Goal: Task Accomplishment & Management: Use online tool/utility

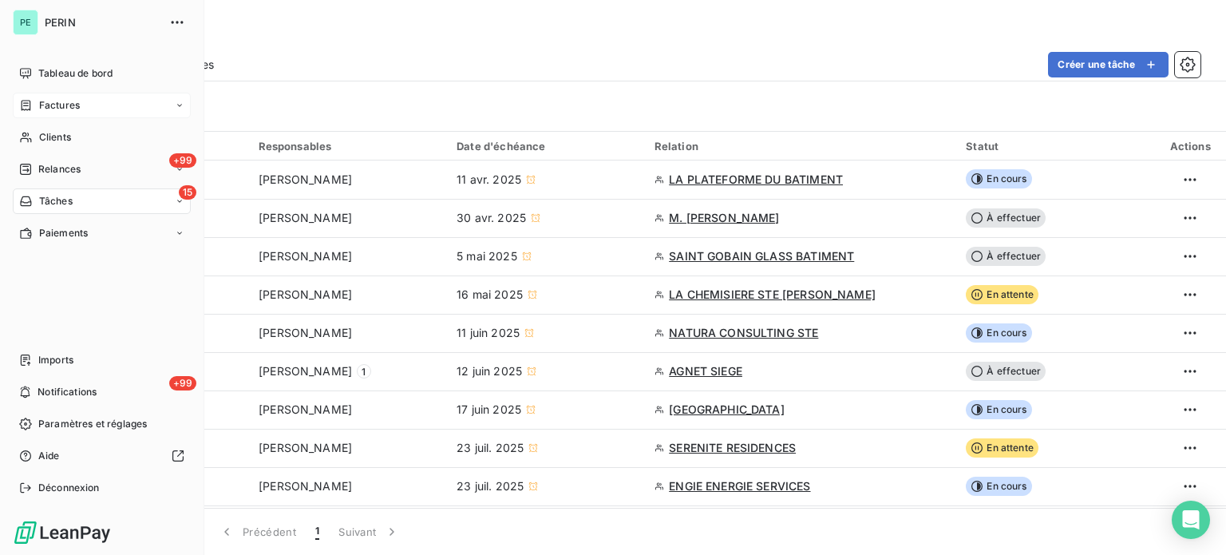
click at [51, 101] on span "Factures" at bounding box center [59, 105] width 41 height 14
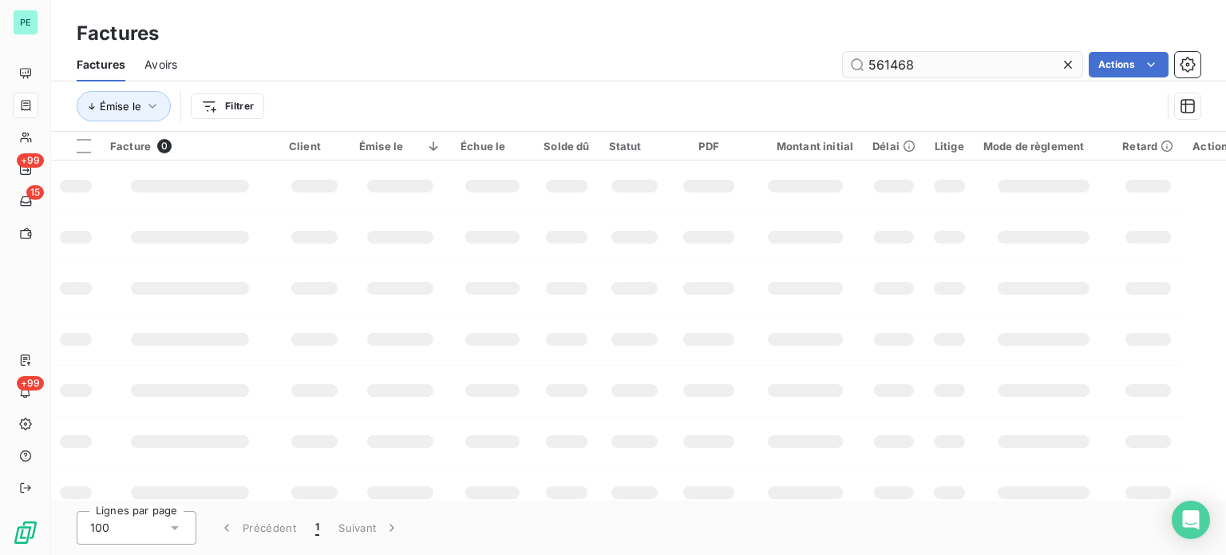
drag, startPoint x: 904, startPoint y: 62, endPoint x: 845, endPoint y: 61, distance: 59.1
click at [845, 61] on input "561468" at bounding box center [963, 65] width 240 height 26
type input "570134"
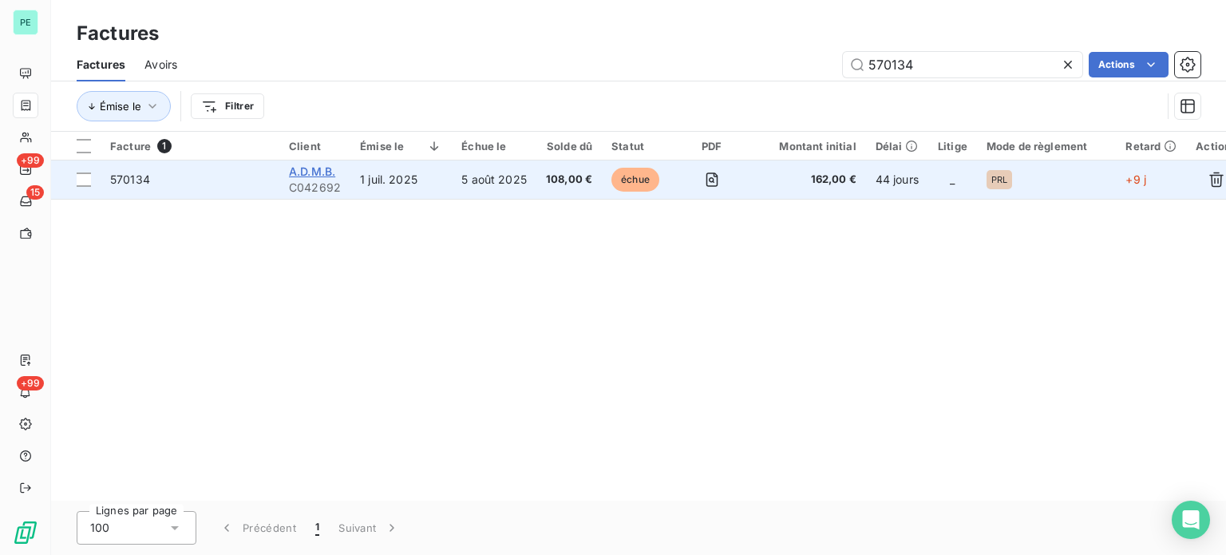
click at [315, 175] on span "A.D.M.B." at bounding box center [312, 171] width 46 height 14
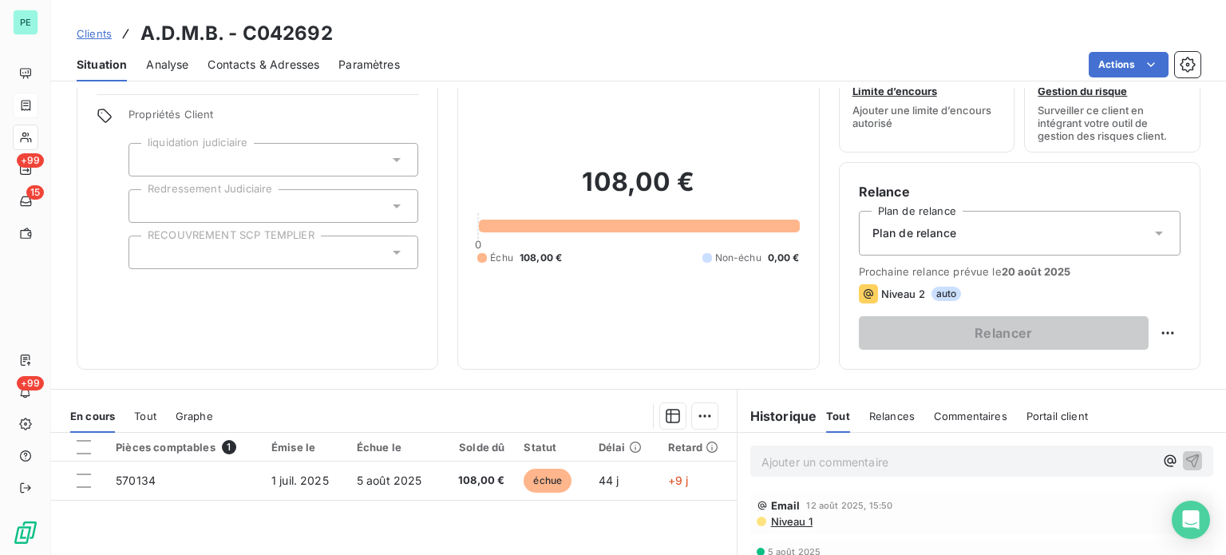
scroll to position [80, 0]
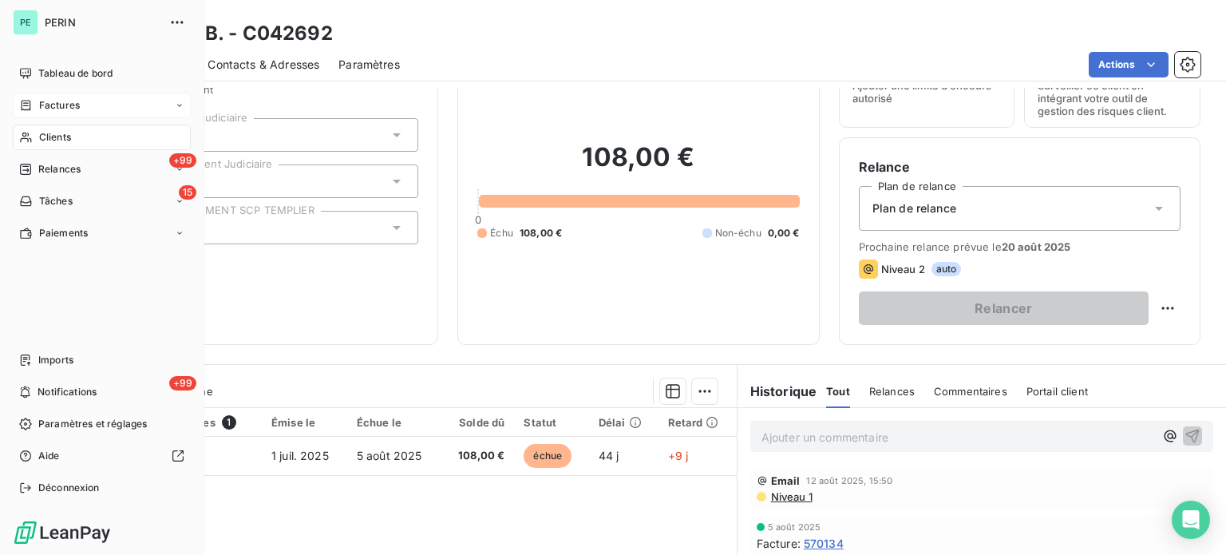
drag, startPoint x: 51, startPoint y: 103, endPoint x: 98, endPoint y: 102, distance: 47.1
click at [51, 103] on span "Factures" at bounding box center [59, 105] width 41 height 14
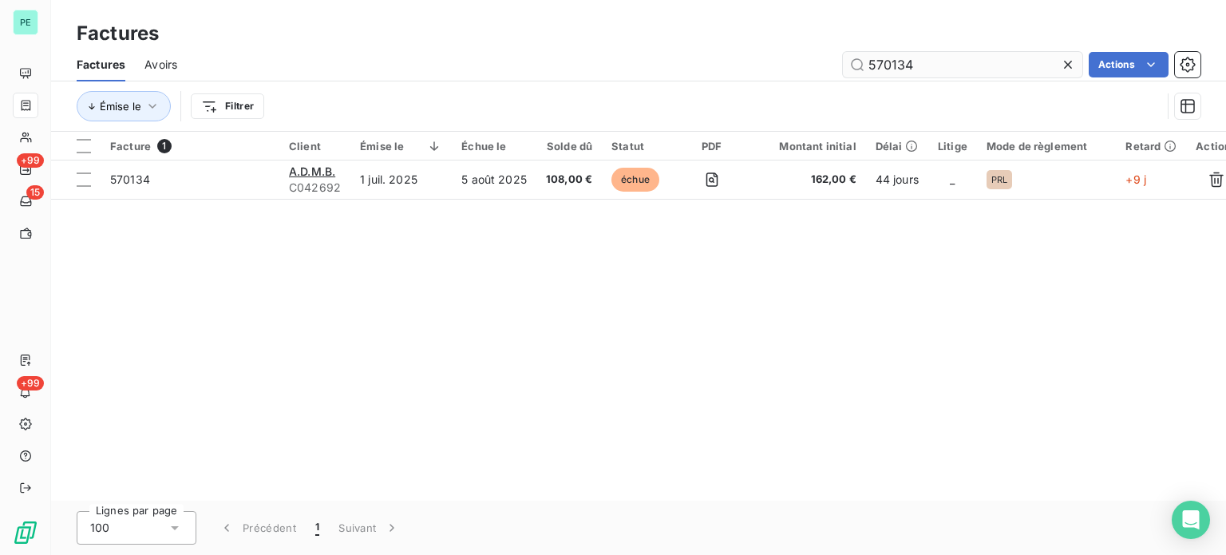
click at [881, 72] on input "570134" at bounding box center [963, 65] width 240 height 26
type input "550535"
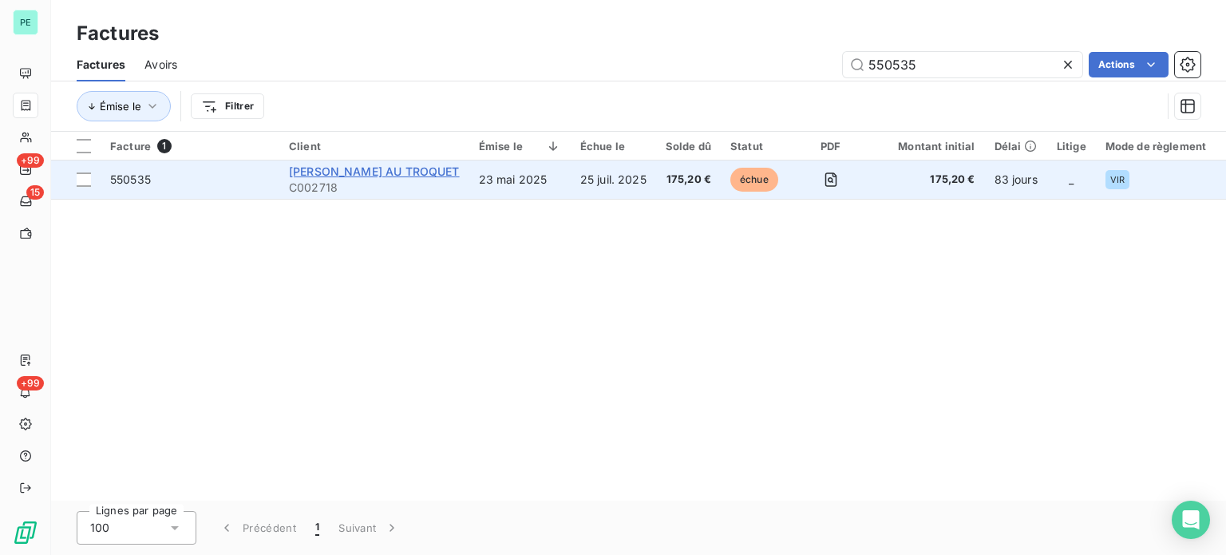
click at [460, 171] on span "[PERSON_NAME] AU TROQUET" at bounding box center [374, 171] width 171 height 14
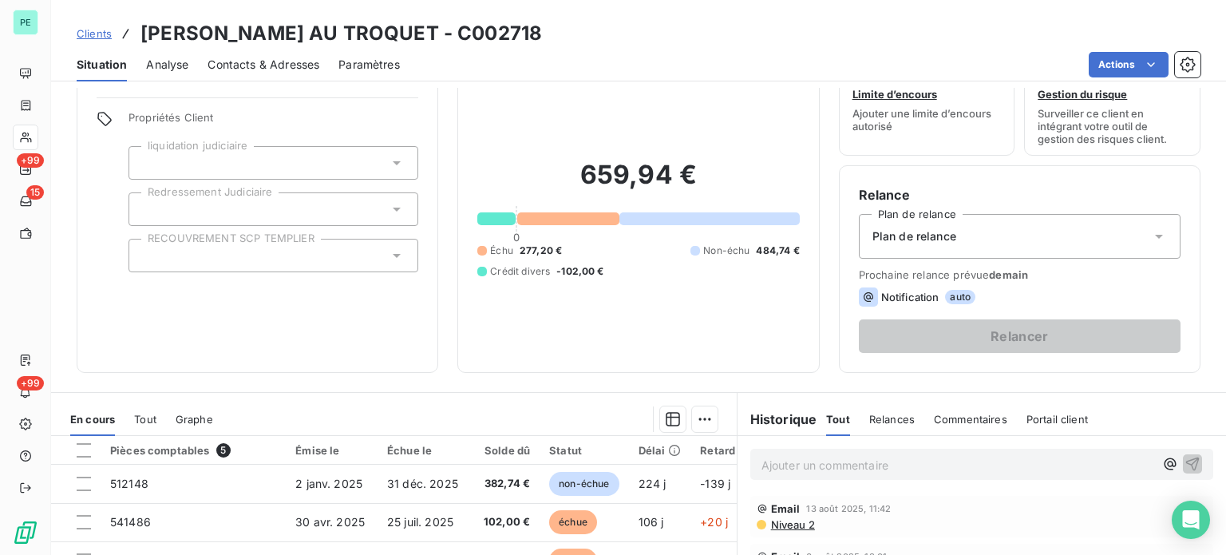
scroll to position [80, 0]
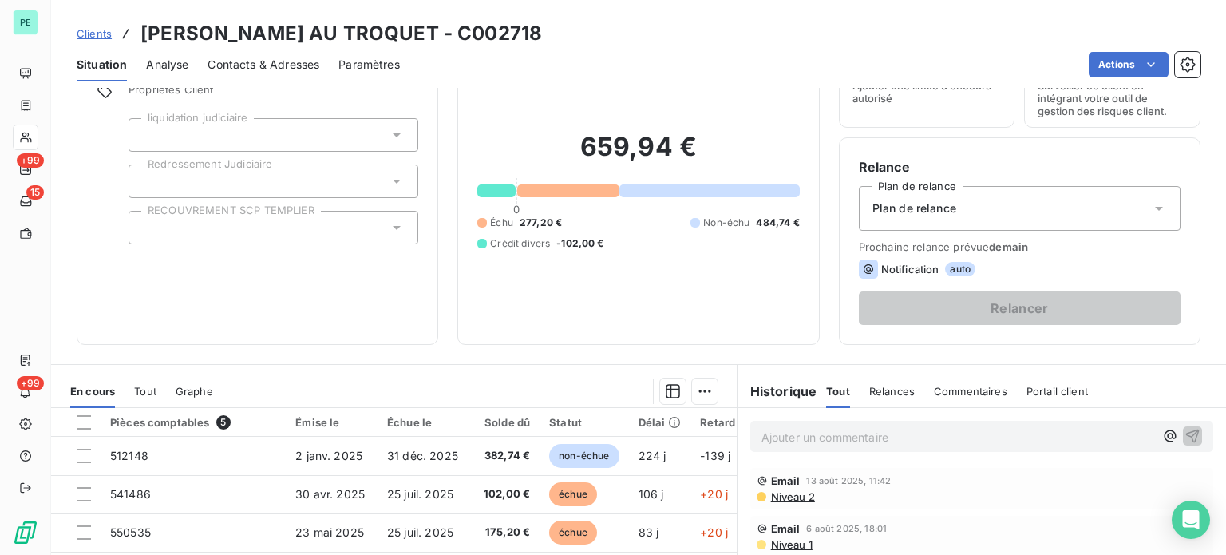
click at [783, 434] on p "Ajouter un commentaire ﻿" at bounding box center [958, 437] width 393 height 20
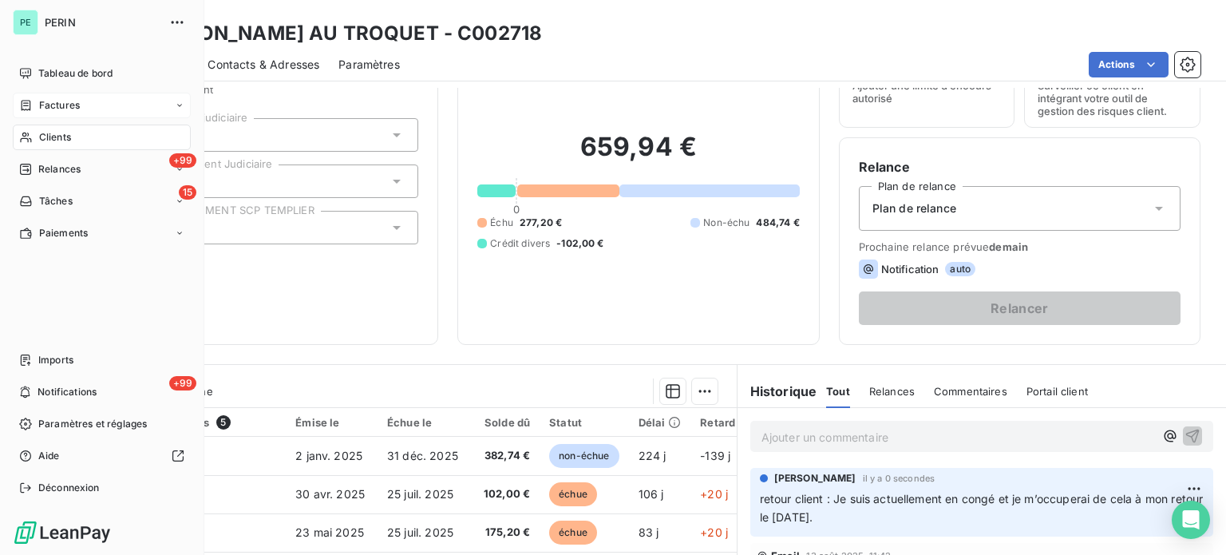
drag, startPoint x: 49, startPoint y: 105, endPoint x: 83, endPoint y: 106, distance: 34.3
click at [49, 106] on span "Factures" at bounding box center [59, 105] width 41 height 14
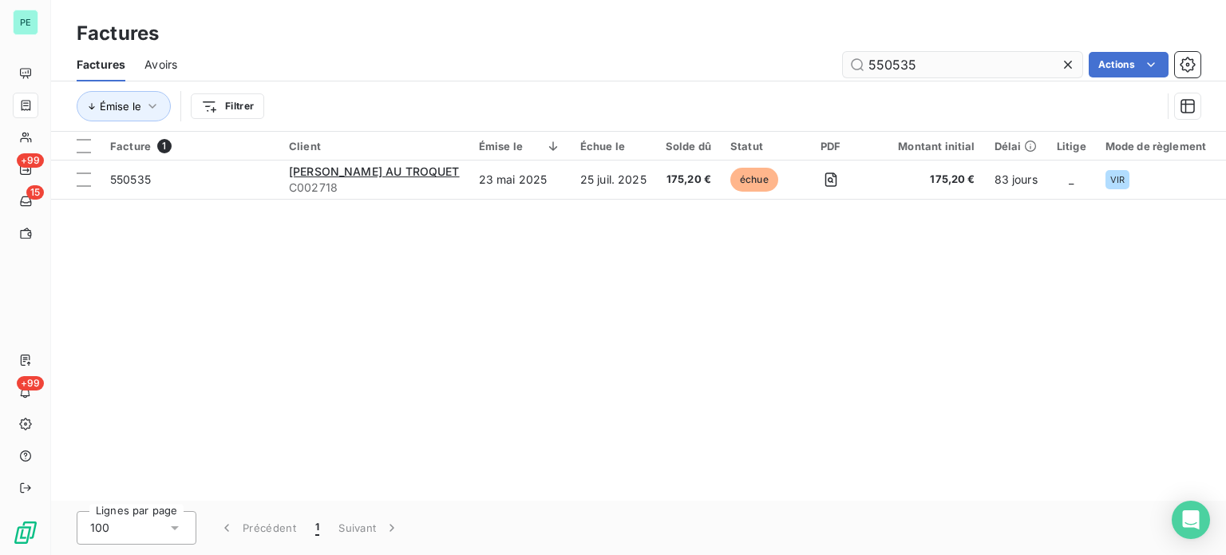
drag, startPoint x: 875, startPoint y: 64, endPoint x: 989, endPoint y: 67, distance: 114.2
click at [989, 67] on input "550535" at bounding box center [963, 65] width 240 height 26
type input "560852"
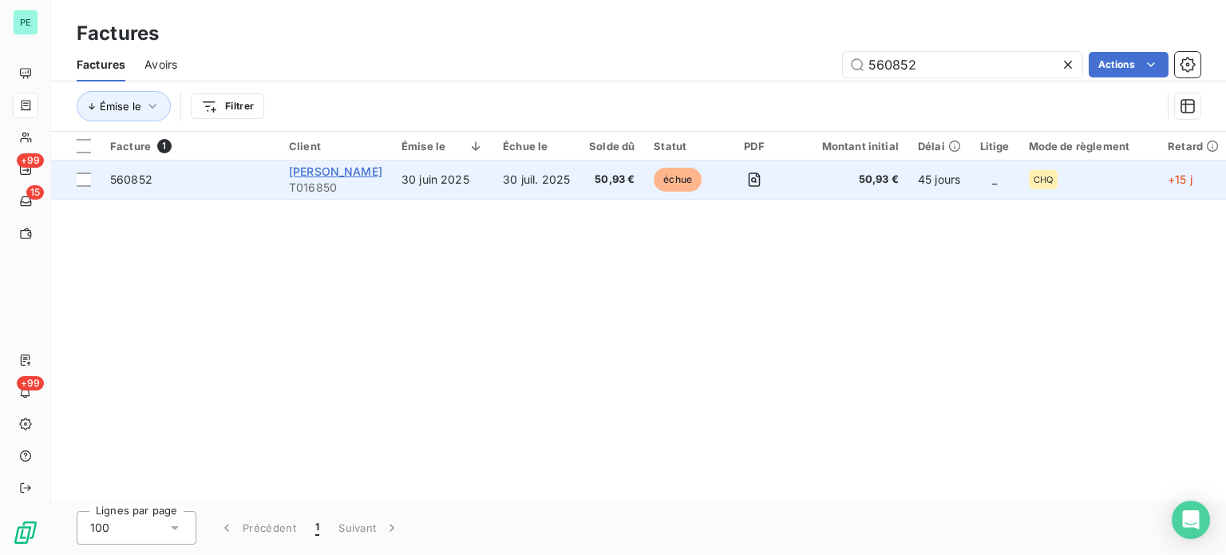
click at [351, 175] on span "[PERSON_NAME]" at bounding box center [335, 171] width 93 height 14
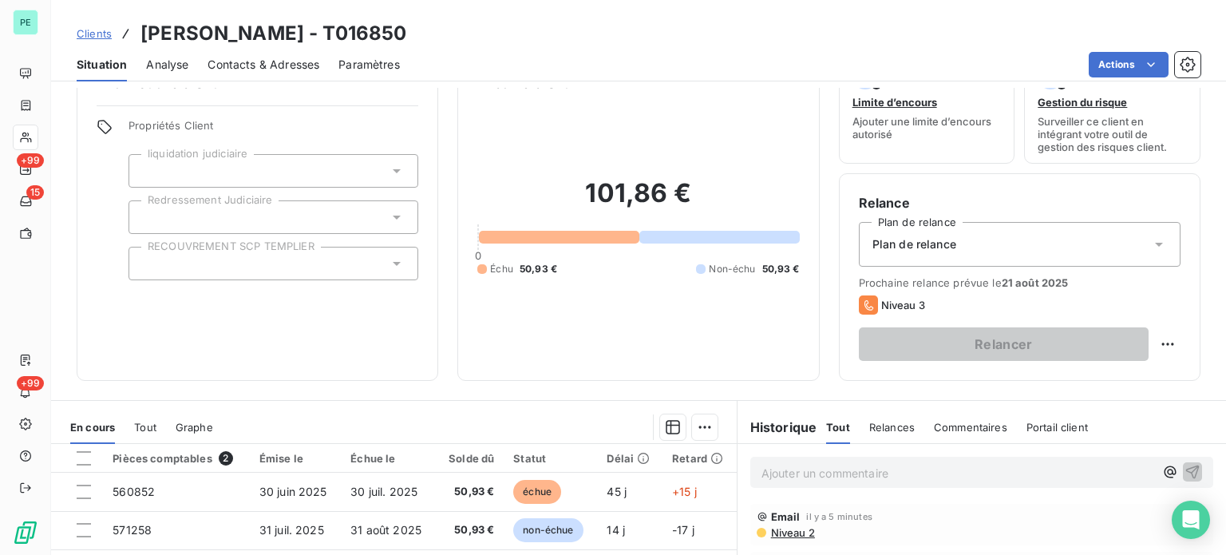
scroll to position [80, 0]
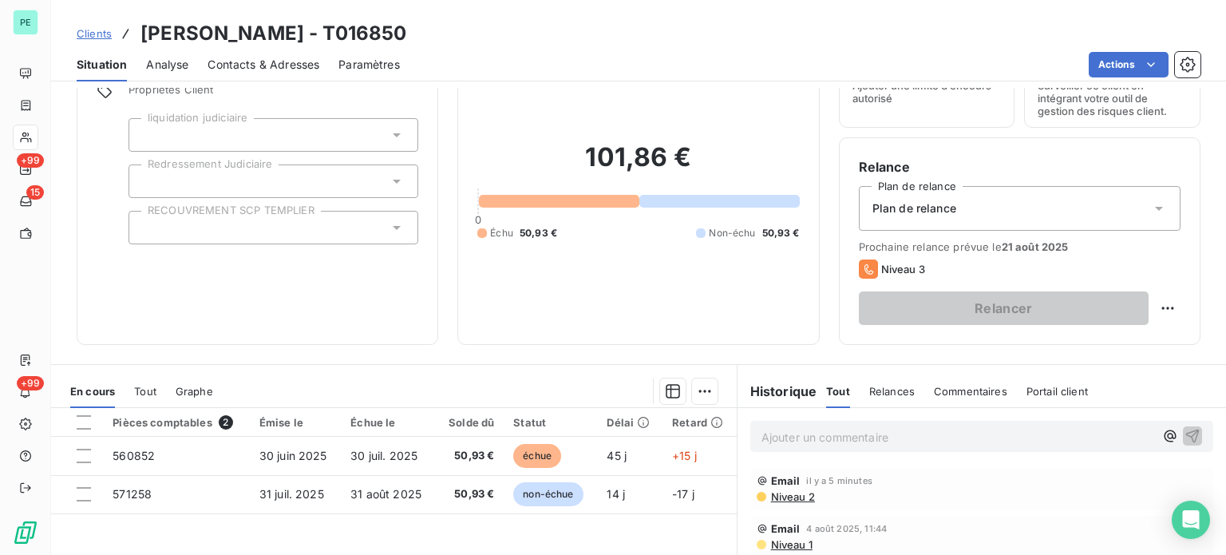
click at [806, 433] on p "Ajouter un commentaire ﻿" at bounding box center [958, 437] width 393 height 20
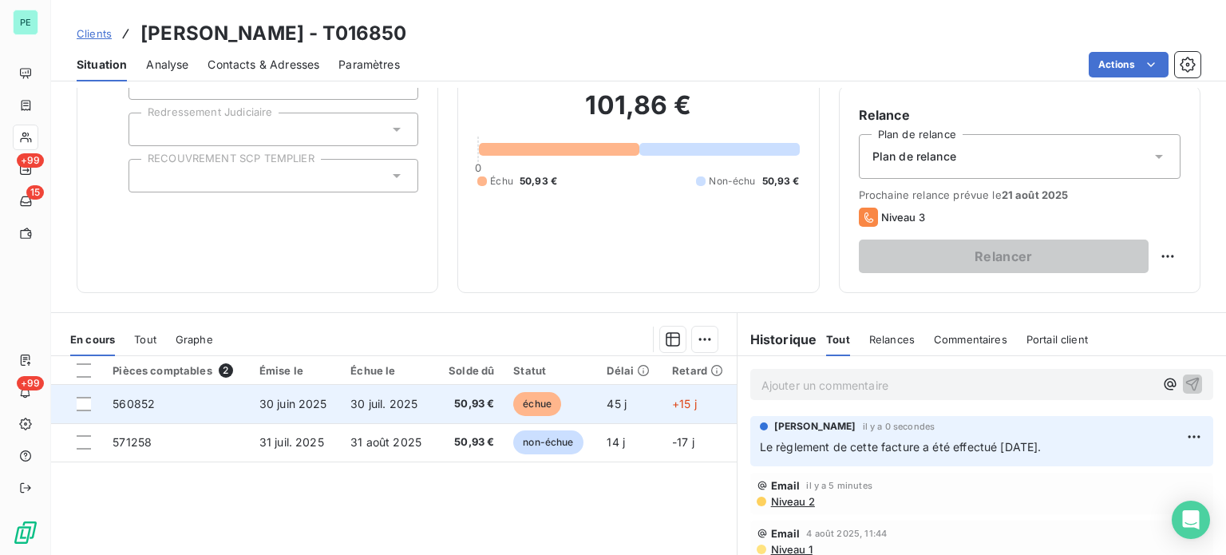
scroll to position [160, 0]
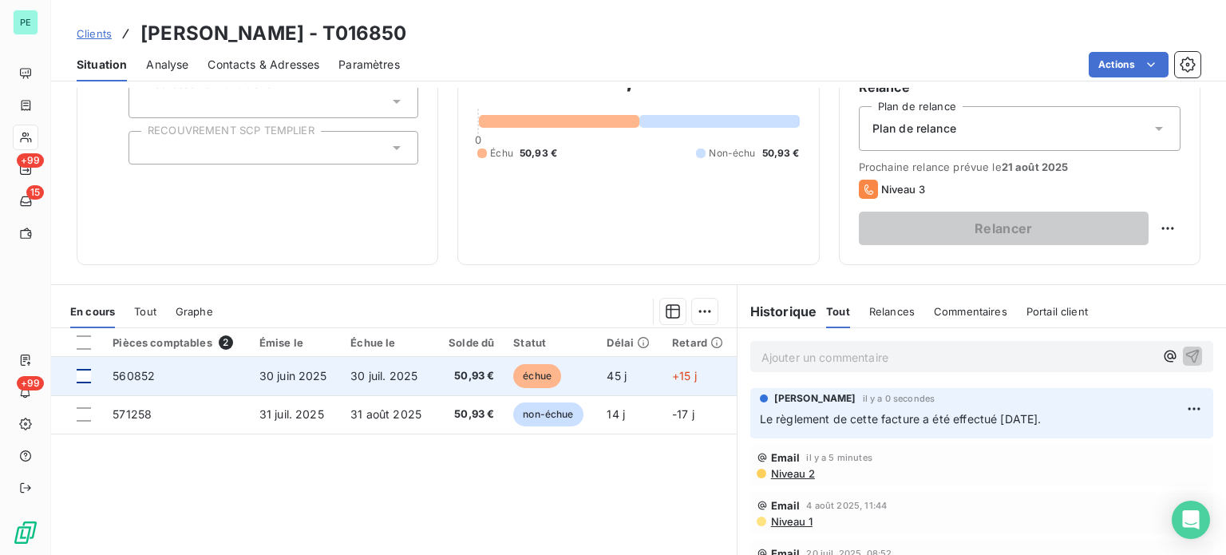
click at [89, 374] on div at bounding box center [84, 376] width 14 height 14
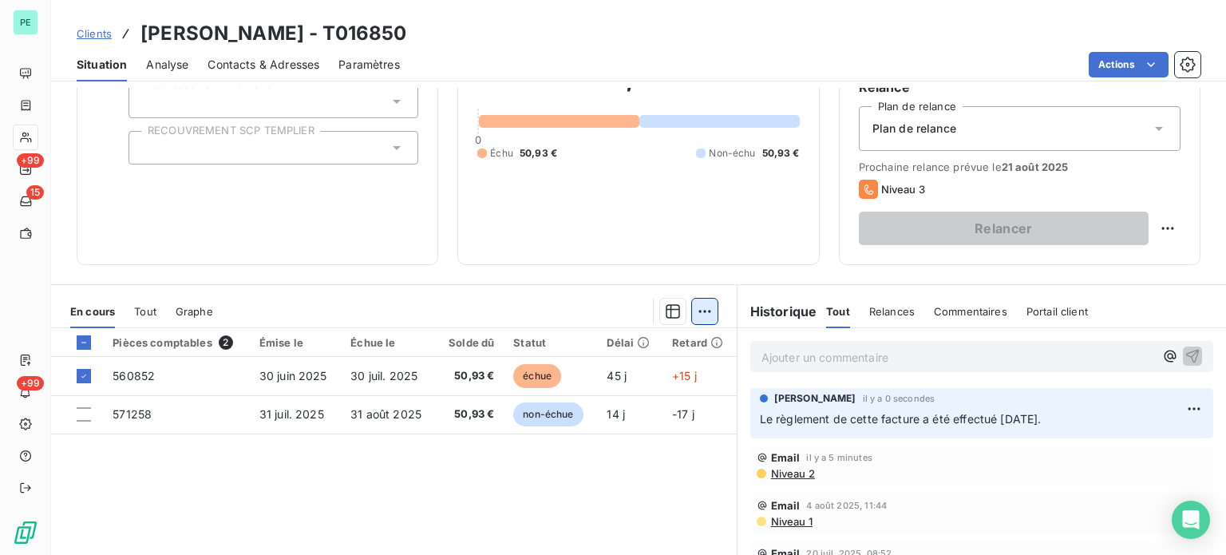
click at [695, 311] on html "PE +99 15 +99 Clients [PERSON_NAME] - T016850 Situation Analyse Contacts & Adre…" at bounding box center [613, 277] width 1226 height 555
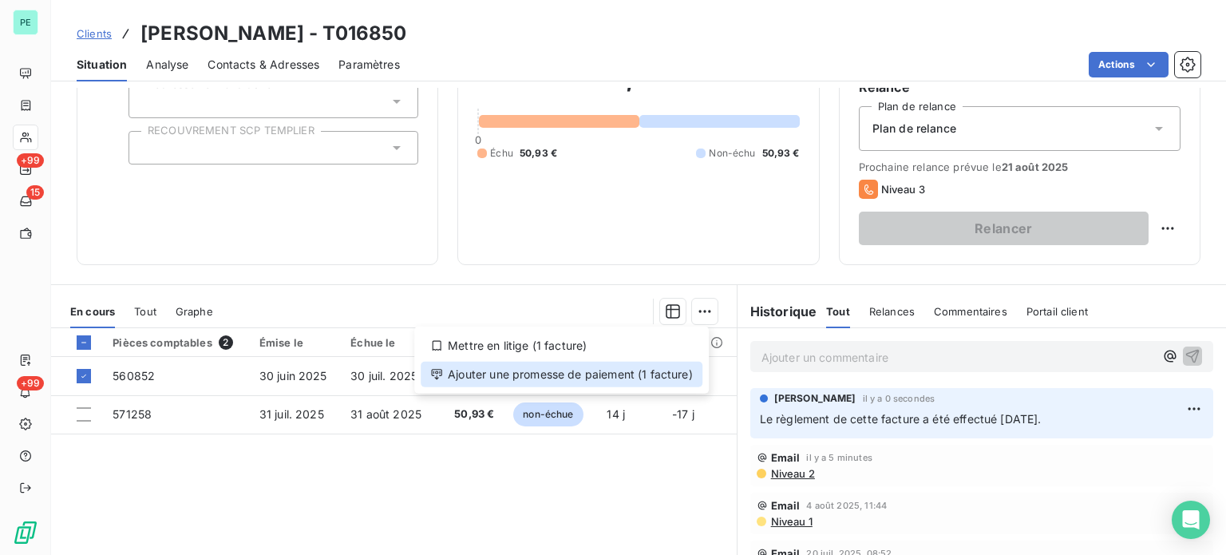
click at [632, 374] on div "Ajouter une promesse de paiement (1 facture)" at bounding box center [562, 375] width 282 height 26
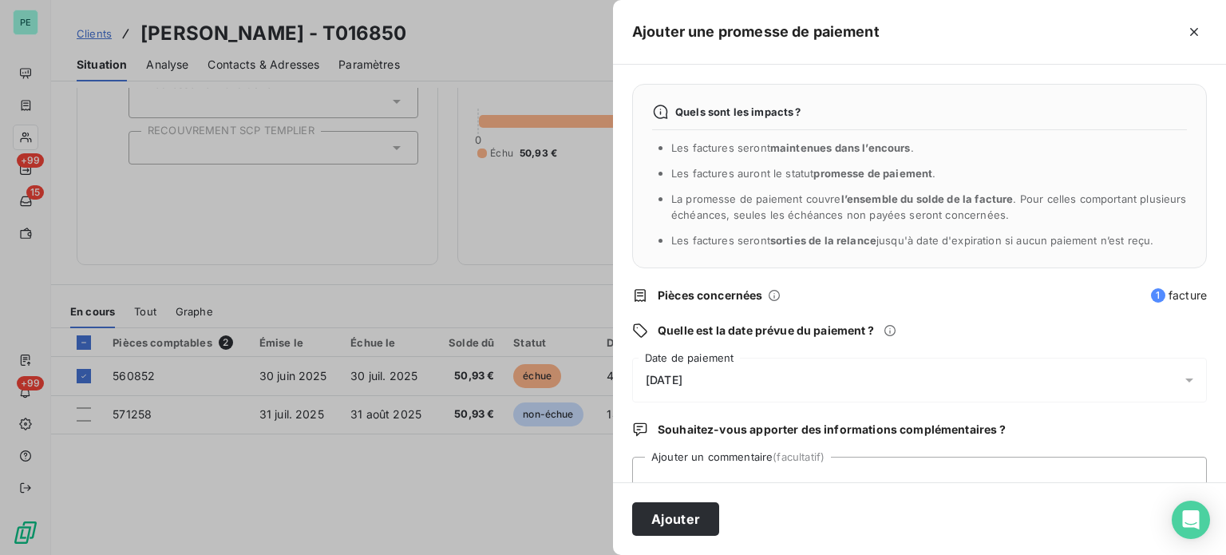
click at [683, 377] on span "[DATE]" at bounding box center [664, 380] width 37 height 13
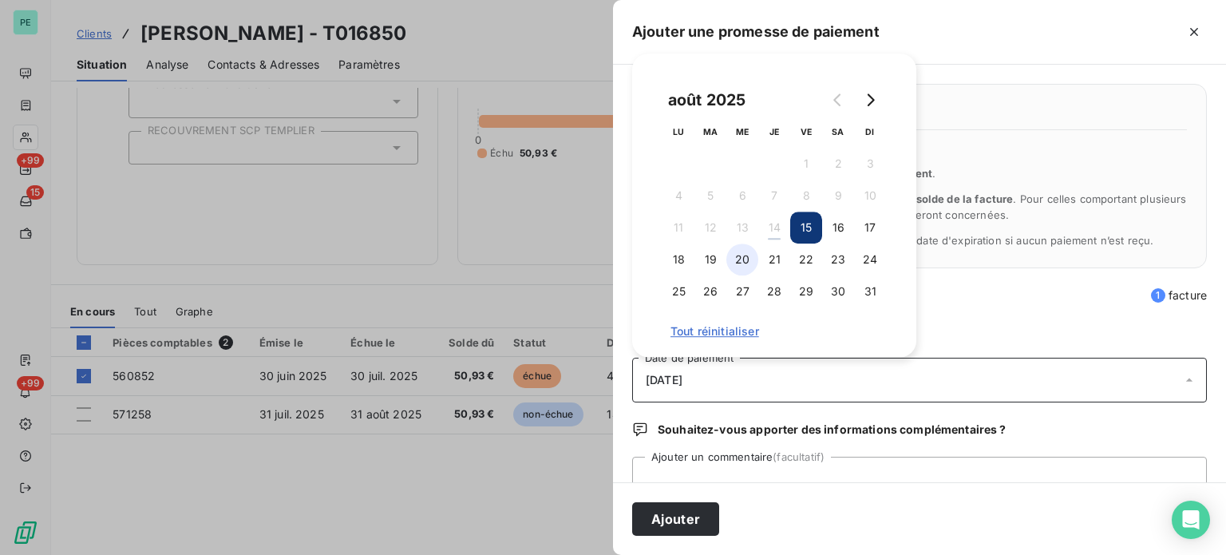
click at [744, 260] on button "20" at bounding box center [743, 260] width 32 height 32
click at [704, 515] on button "Ajouter" at bounding box center [675, 519] width 87 height 34
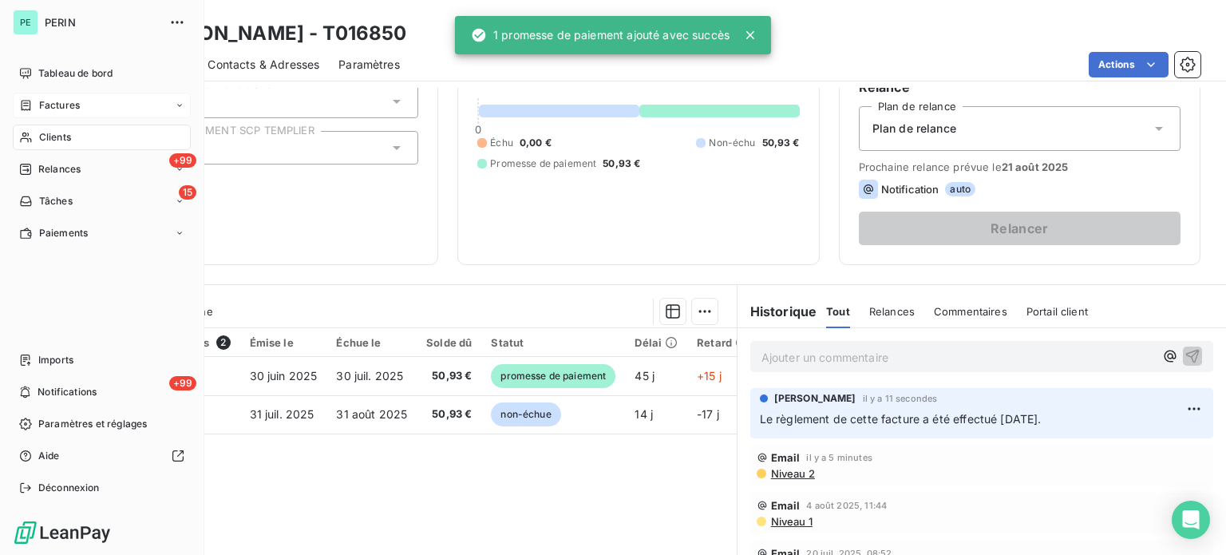
click at [40, 95] on div "Factures" at bounding box center [102, 106] width 178 height 26
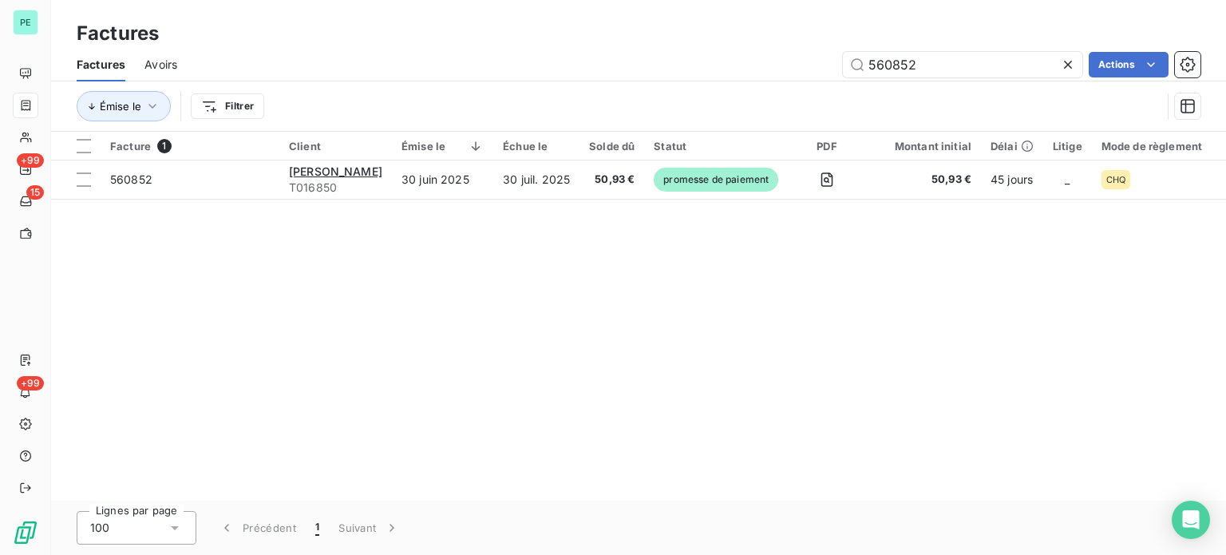
drag, startPoint x: 938, startPoint y: 66, endPoint x: 798, endPoint y: 58, distance: 139.9
click at [807, 61] on div "560852 Actions" at bounding box center [698, 65] width 1004 height 26
type input "571344"
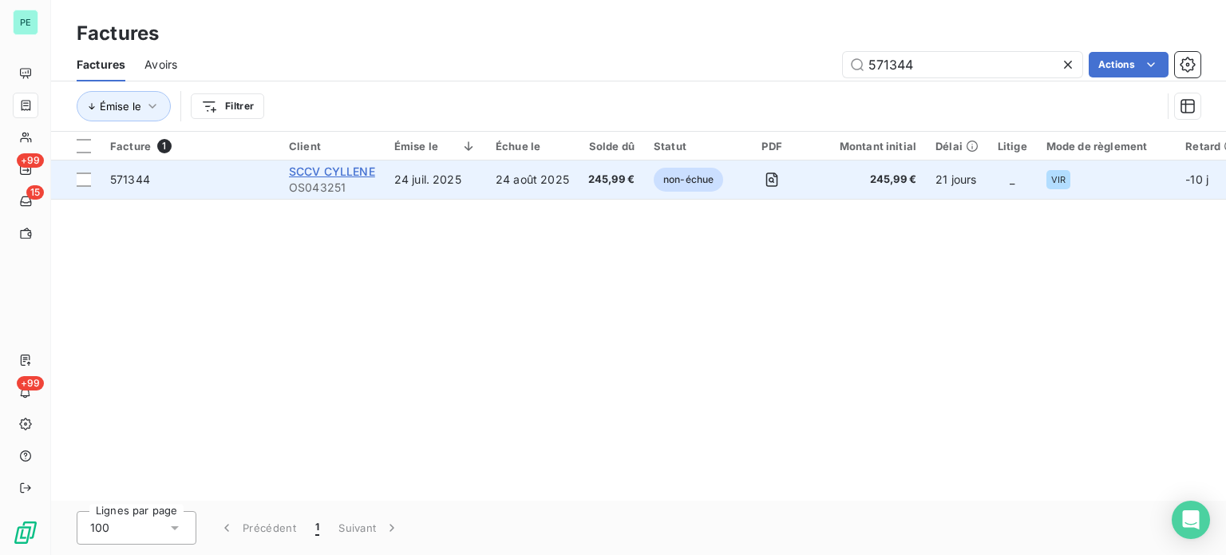
click at [345, 175] on span "SCCV CYLLENE" at bounding box center [332, 171] width 86 height 14
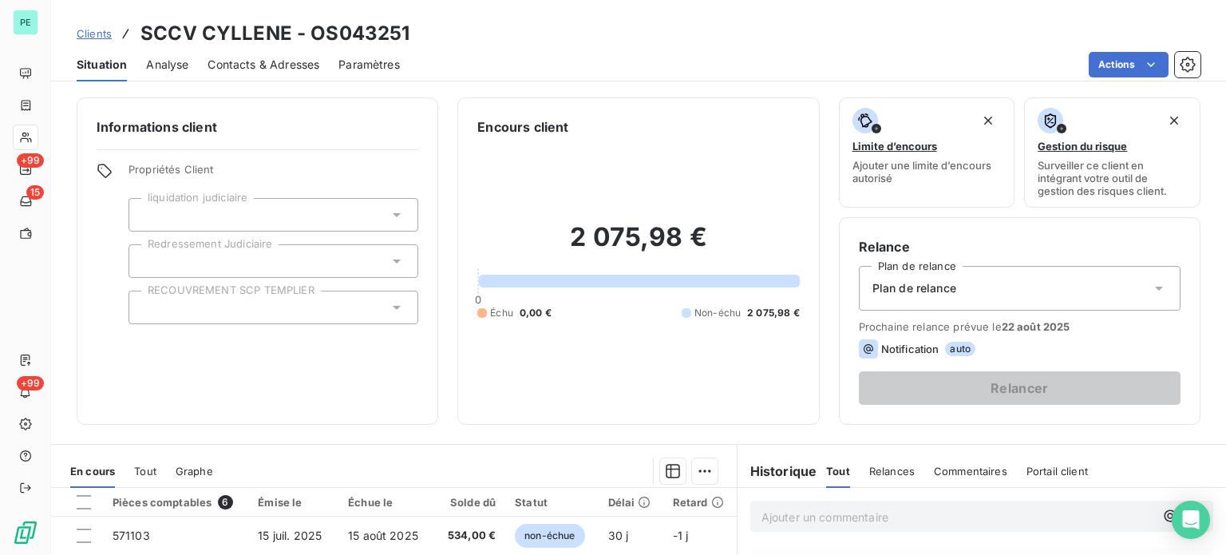
click at [794, 516] on p "Ajouter un commentaire ﻿" at bounding box center [958, 517] width 393 height 20
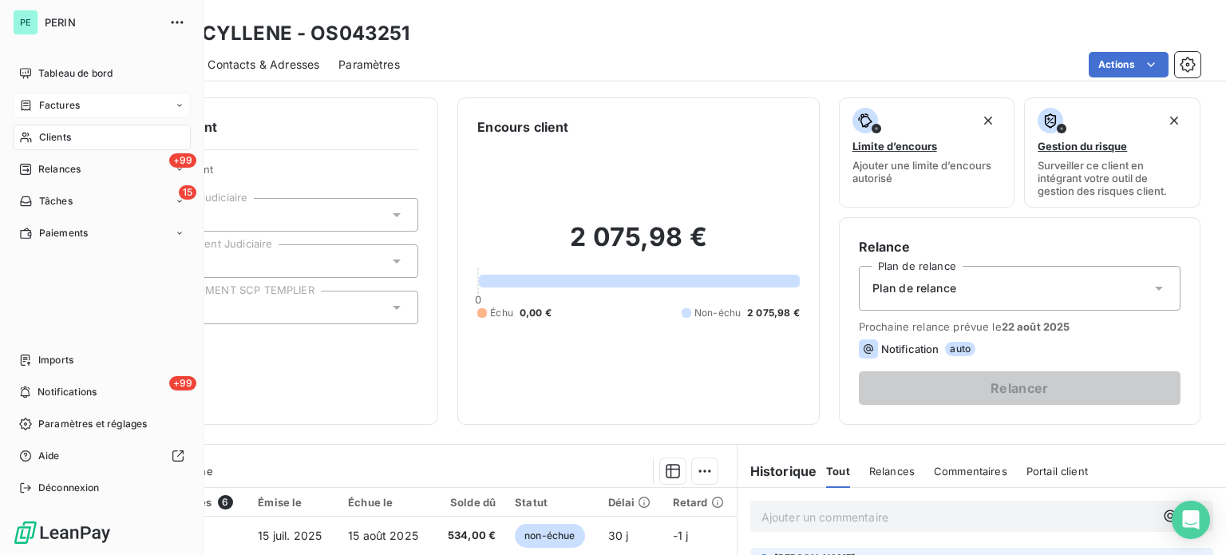
drag, startPoint x: 57, startPoint y: 107, endPoint x: 121, endPoint y: 107, distance: 63.1
click at [57, 107] on span "Factures" at bounding box center [59, 105] width 41 height 14
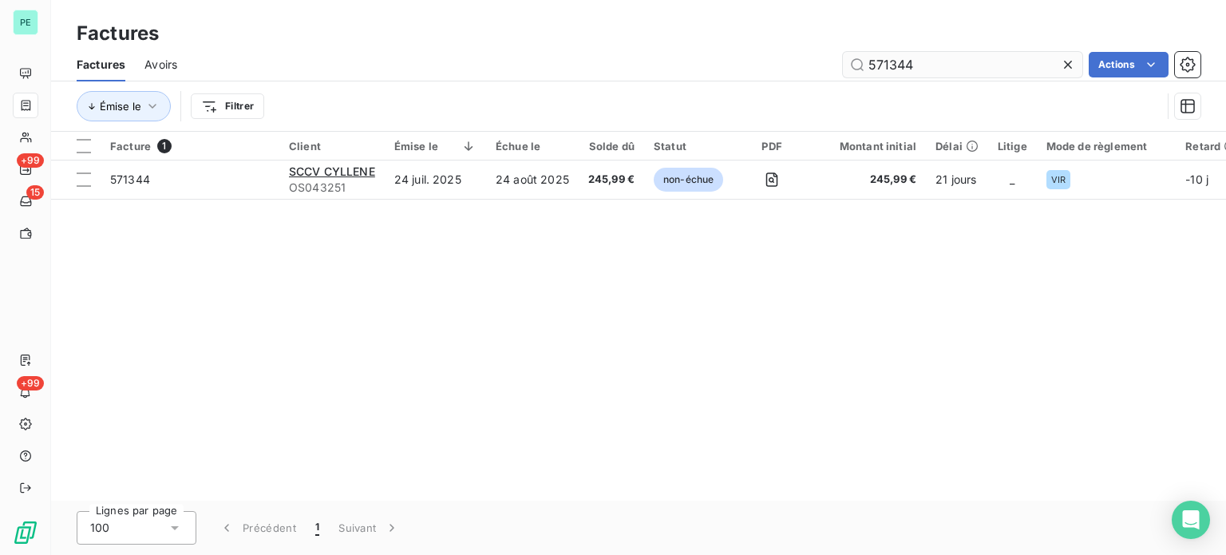
drag, startPoint x: 887, startPoint y: 62, endPoint x: 1003, endPoint y: 67, distance: 115.9
click at [1001, 66] on input "571344" at bounding box center [963, 65] width 240 height 26
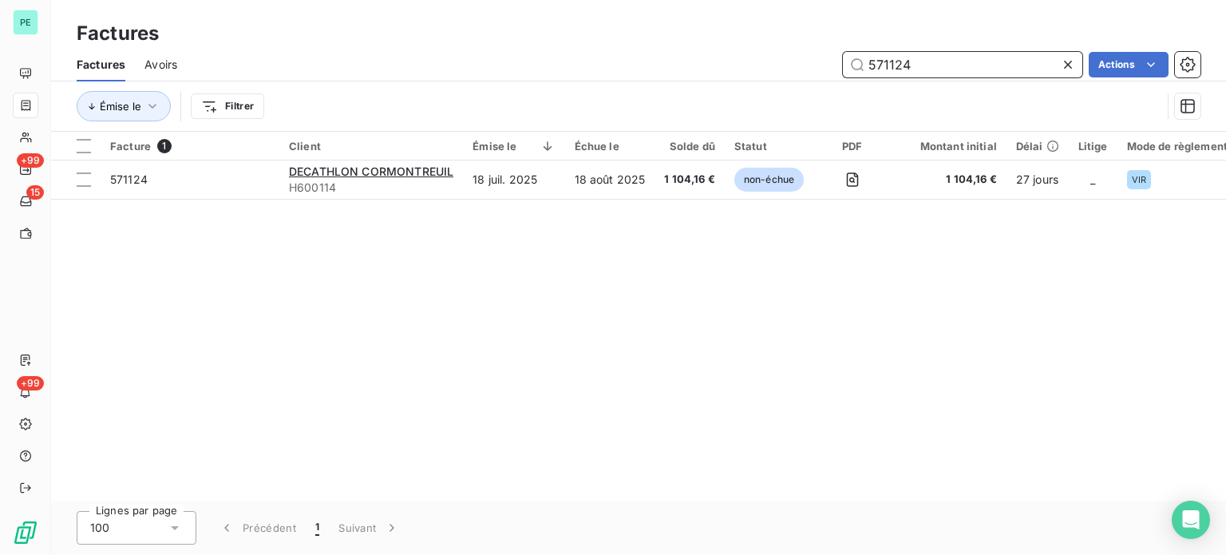
drag, startPoint x: 890, startPoint y: 62, endPoint x: 977, endPoint y: 68, distance: 87.2
click at [977, 68] on input "571124" at bounding box center [963, 65] width 240 height 26
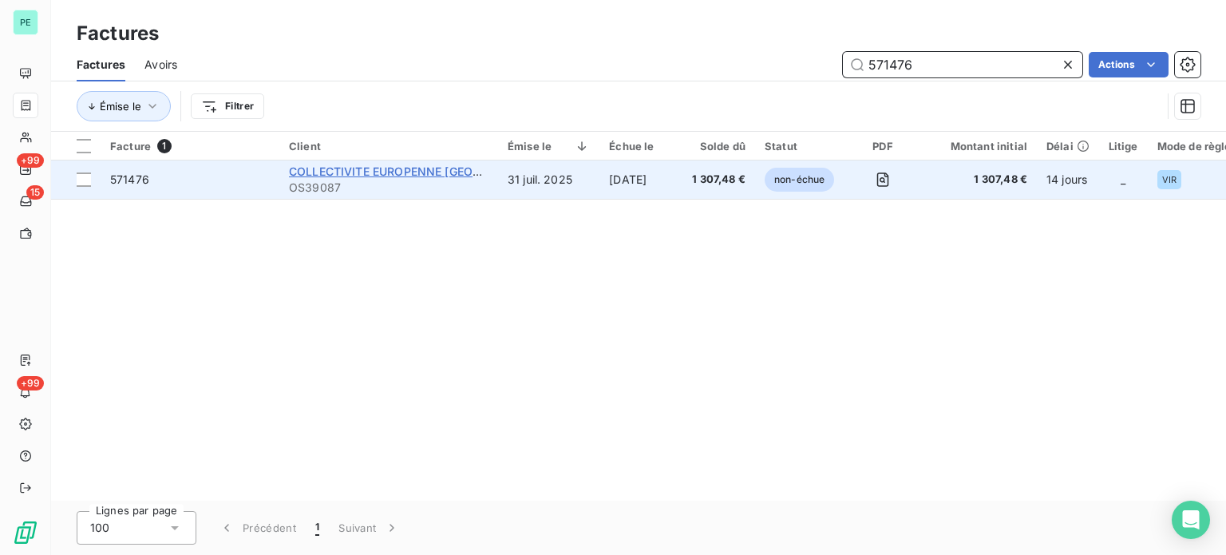
type input "571476"
click at [403, 172] on span "COLLECTIVITE EUROPENNE [GEOGRAPHIC_DATA]" at bounding box center [424, 171] width 271 height 14
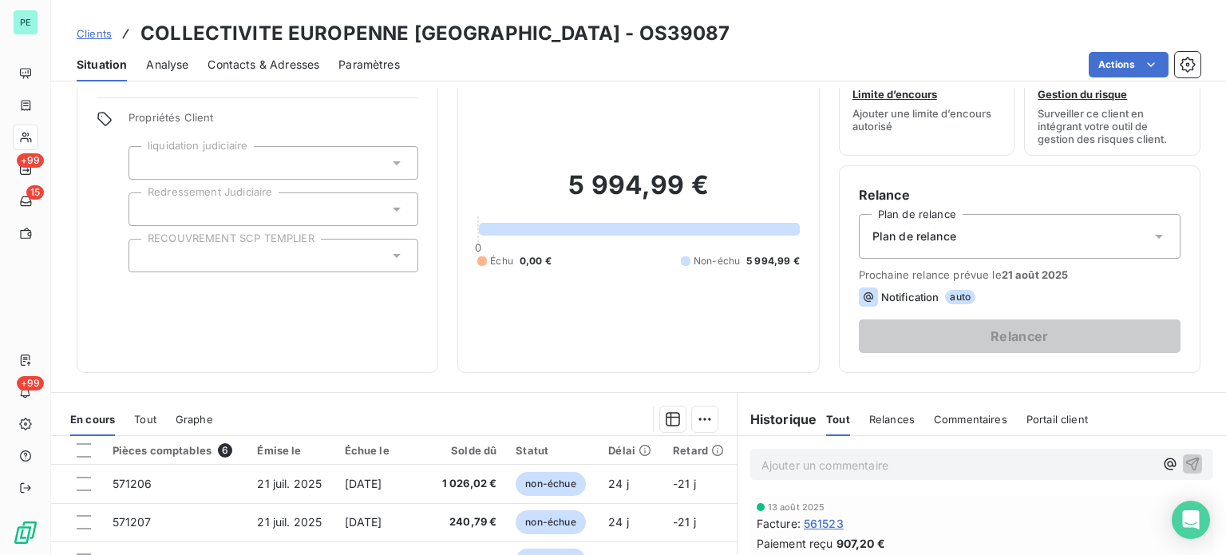
scroll to position [80, 0]
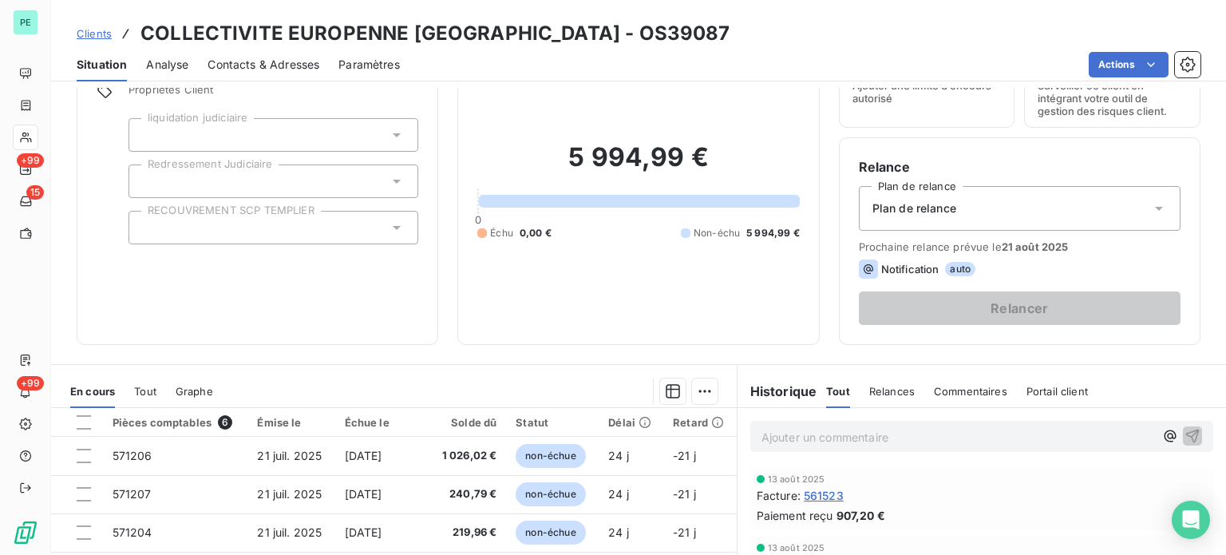
click at [810, 434] on p "Ajouter un commentaire ﻿" at bounding box center [958, 437] width 393 height 20
